Goal: Find specific page/section: Find specific page/section

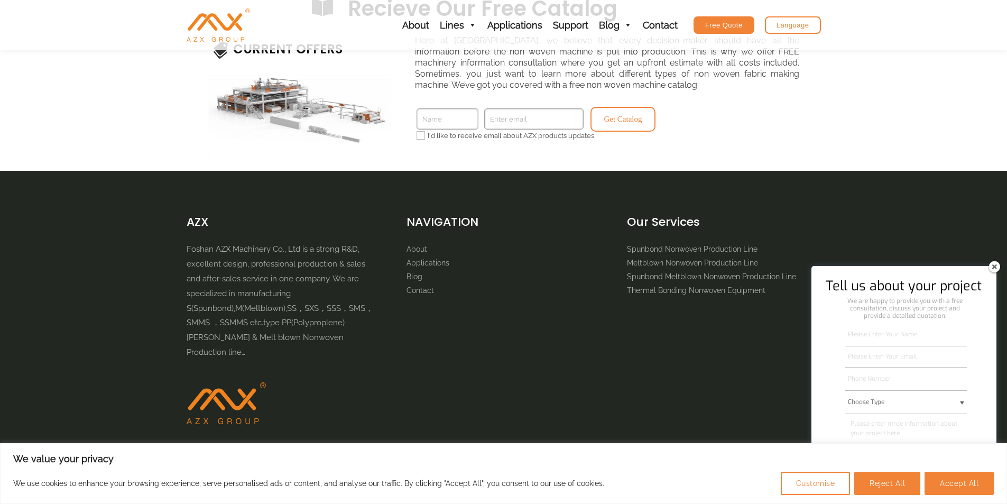
scroll to position [1562, 0]
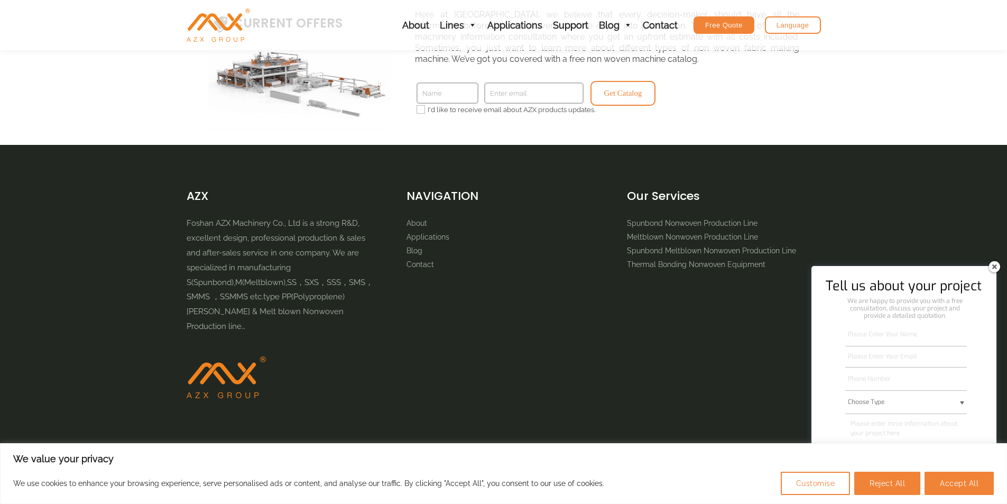
click at [993, 264] on img at bounding box center [994, 266] width 17 height 17
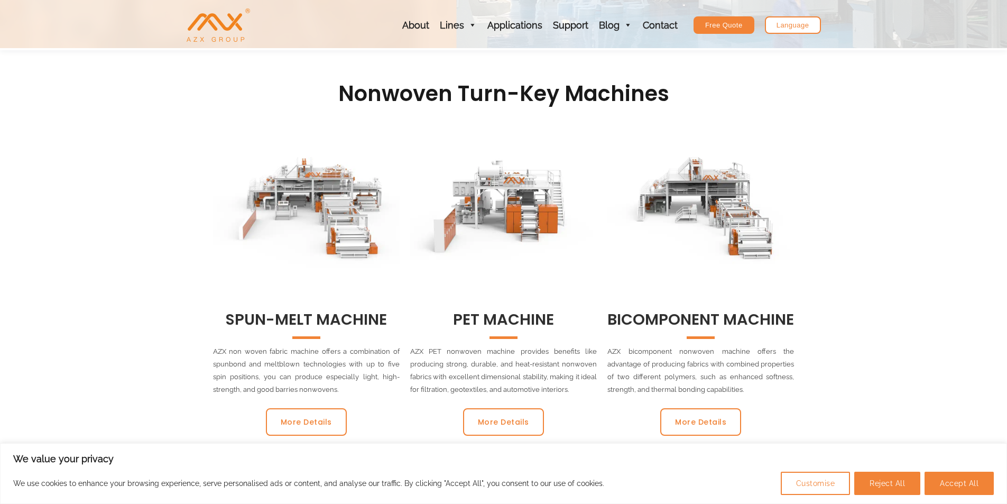
scroll to position [0, 0]
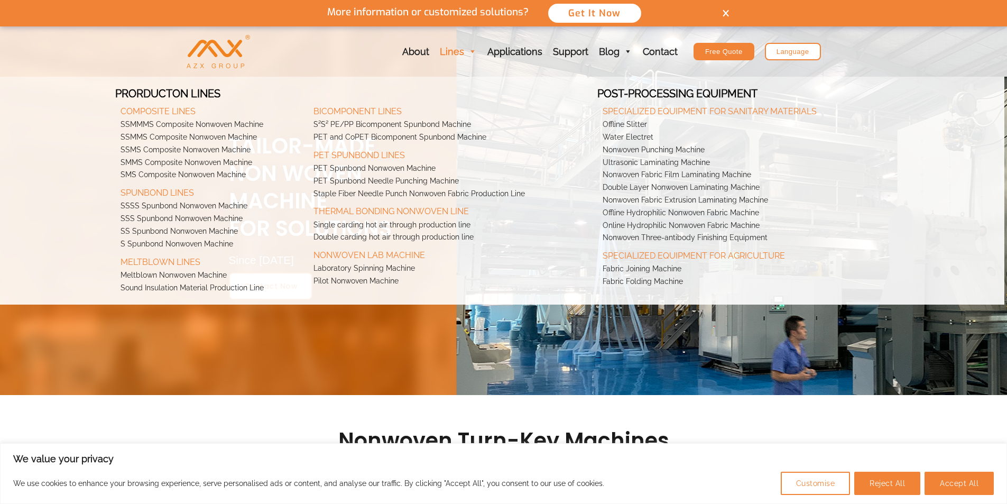
click at [458, 52] on link "Lines" at bounding box center [459, 51] width 48 height 50
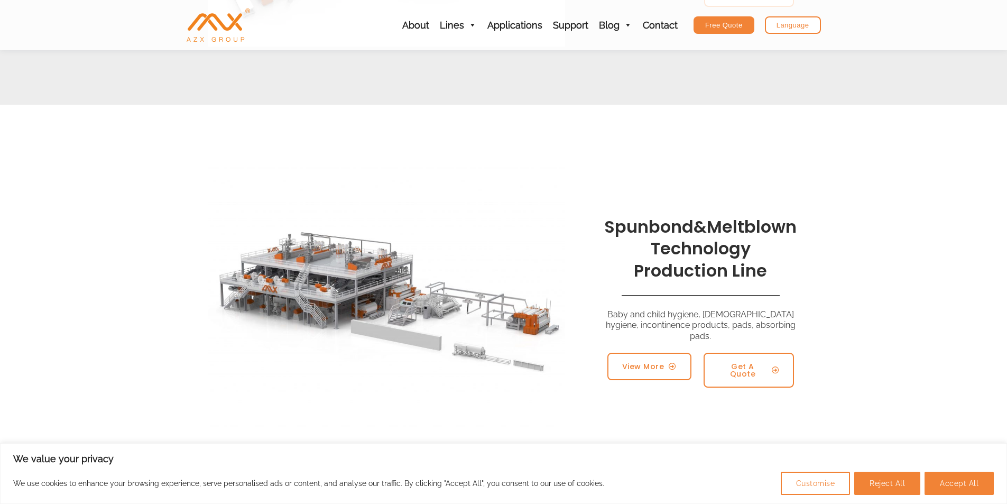
scroll to position [1058, 0]
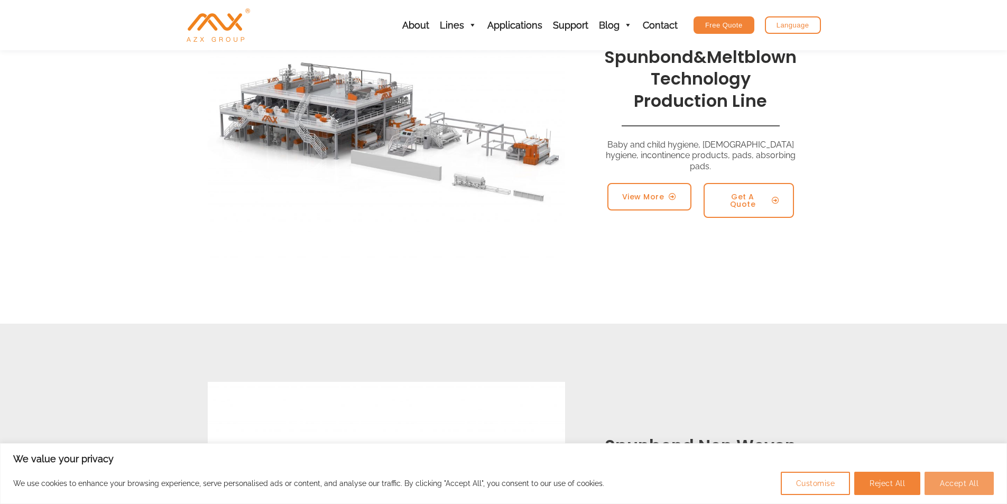
click at [956, 491] on button "Accept All" at bounding box center [959, 483] width 69 height 23
checkbox input "true"
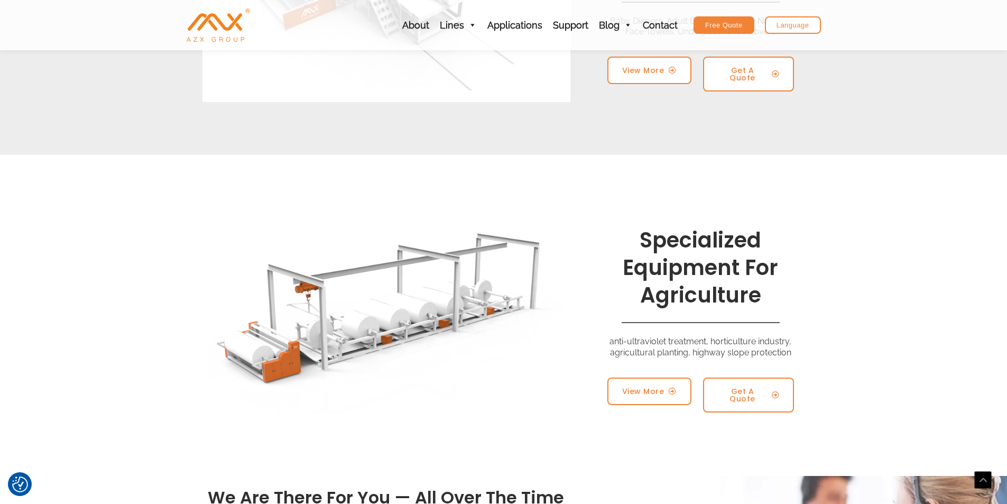
scroll to position [3014, 0]
